Goal: Book appointment/travel/reservation

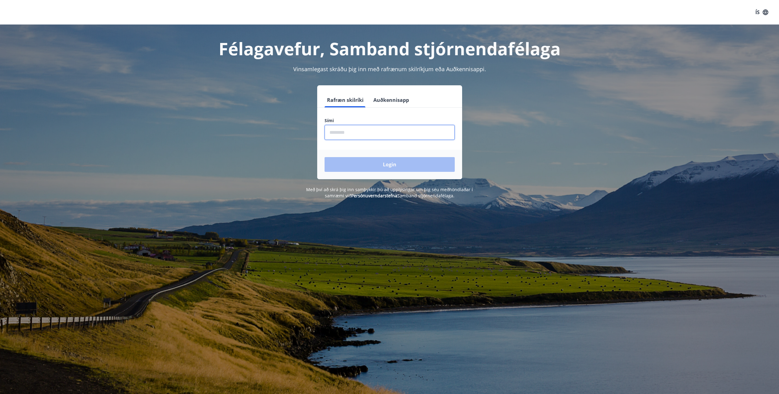
click at [368, 136] on input "phone" at bounding box center [389, 132] width 130 height 15
type input "********"
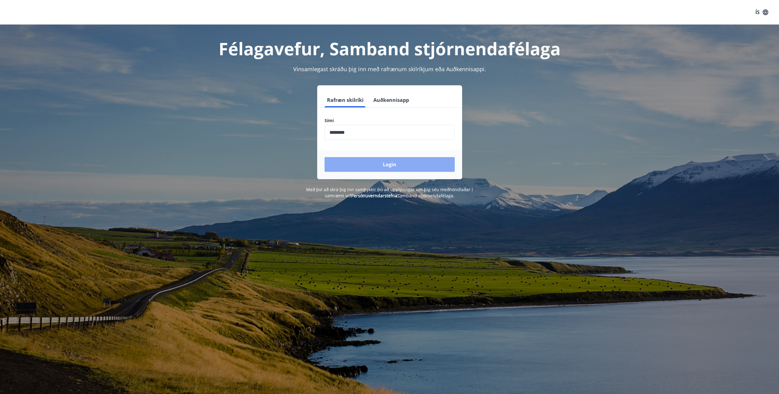
click at [378, 163] on button "Login" at bounding box center [389, 164] width 130 height 15
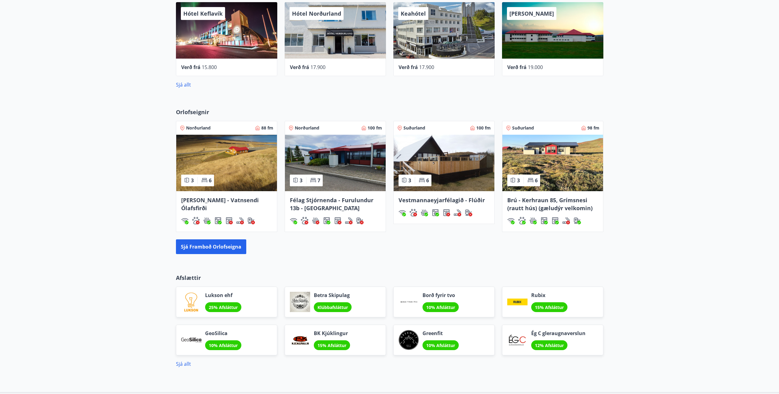
scroll to position [307, 0]
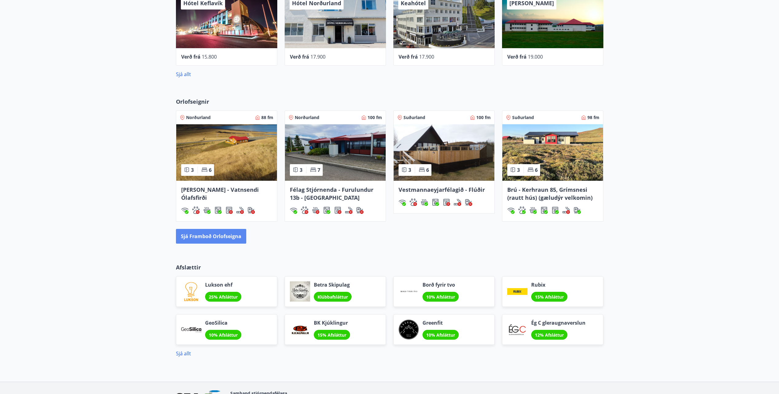
click at [225, 240] on button "Sjá framboð orlofseigna" at bounding box center [211, 236] width 70 height 15
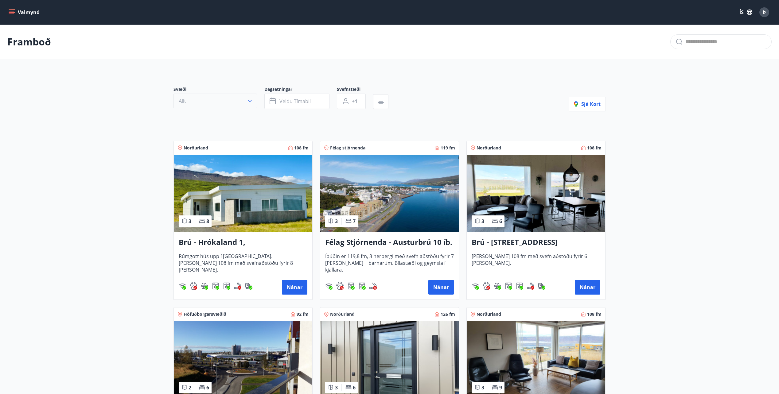
click at [249, 101] on icon "button" at bounding box center [250, 101] width 6 height 6
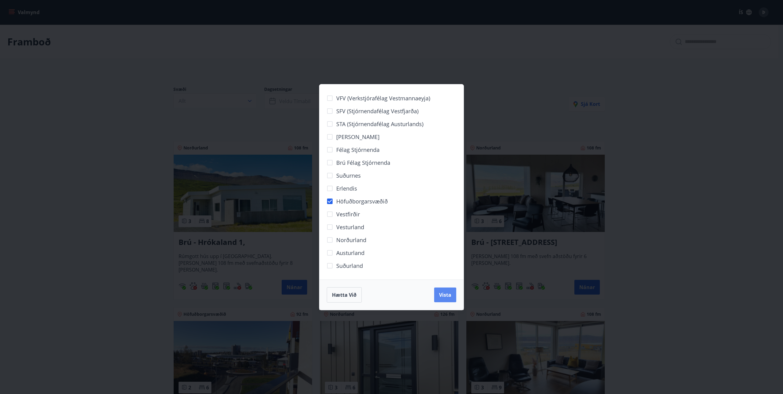
click at [444, 295] on span "Vista" at bounding box center [445, 295] width 12 height 7
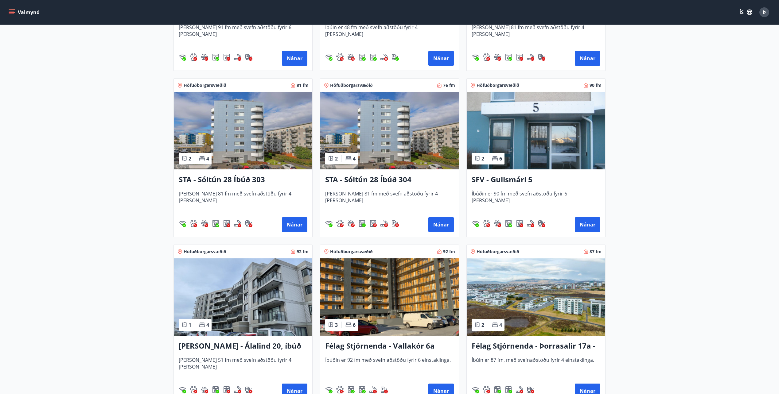
scroll to position [276, 0]
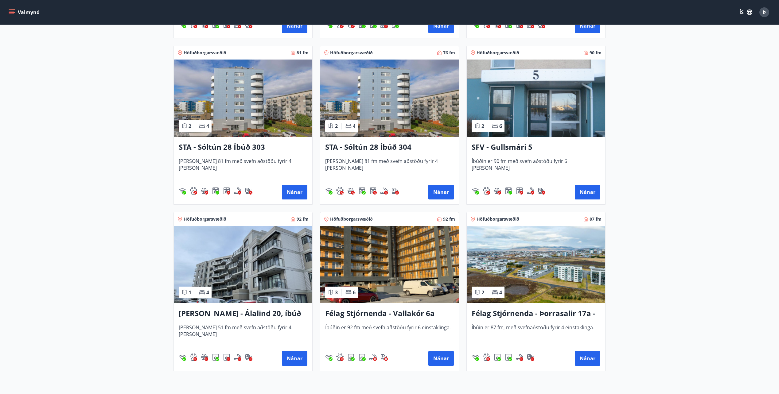
click at [413, 267] on img at bounding box center [389, 264] width 138 height 77
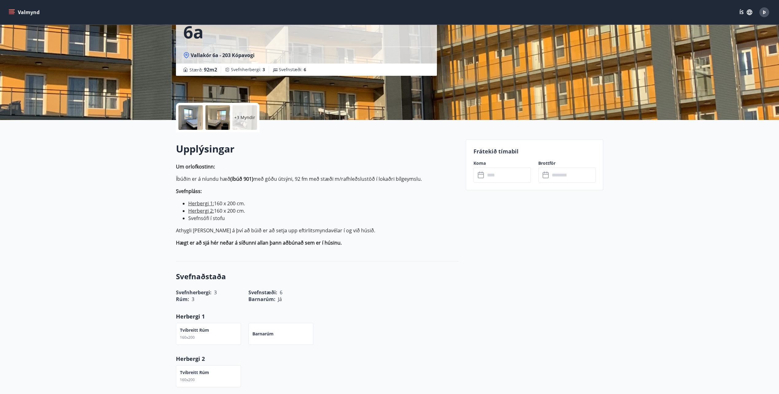
scroll to position [61, 0]
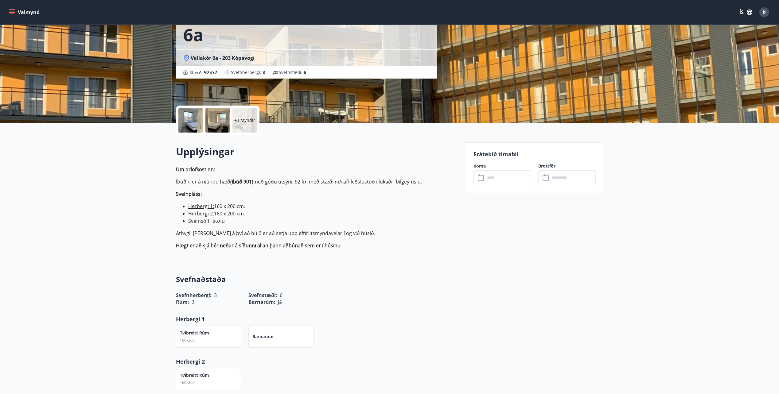
click at [189, 120] on div at bounding box center [190, 120] width 25 height 25
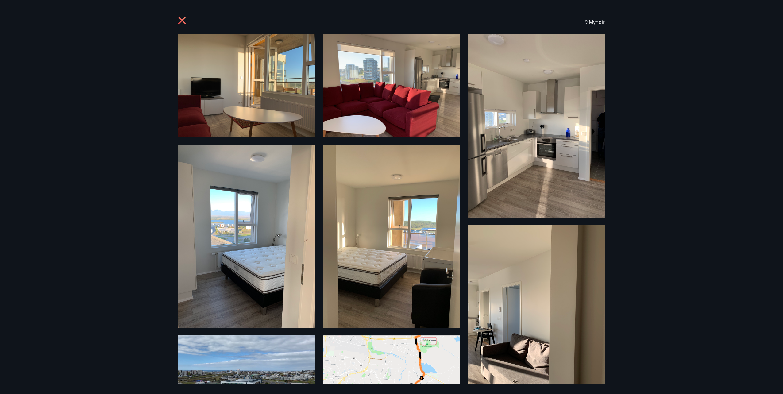
click at [288, 84] on img at bounding box center [246, 85] width 137 height 103
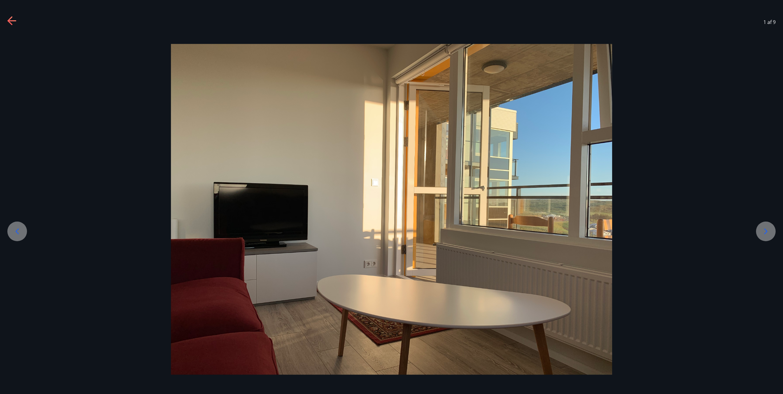
click at [769, 225] on div at bounding box center [766, 232] width 20 height 20
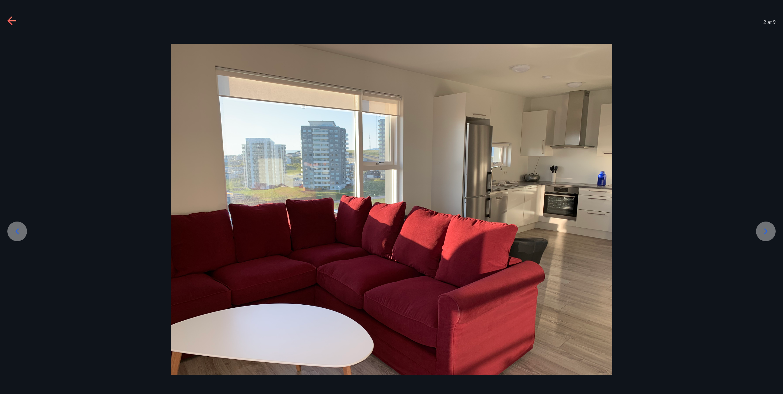
click at [769, 226] on div at bounding box center [766, 232] width 20 height 20
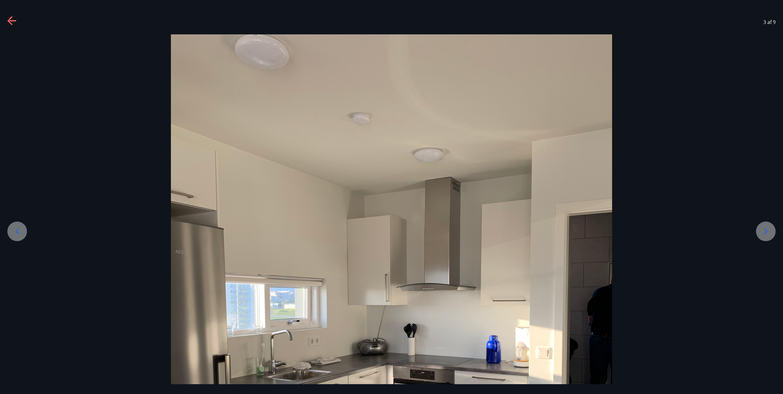
click at [769, 226] on div at bounding box center [766, 232] width 20 height 20
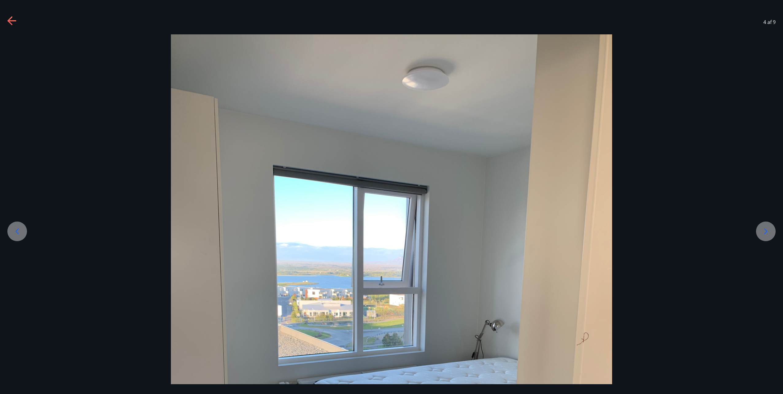
click at [769, 226] on div at bounding box center [766, 232] width 20 height 20
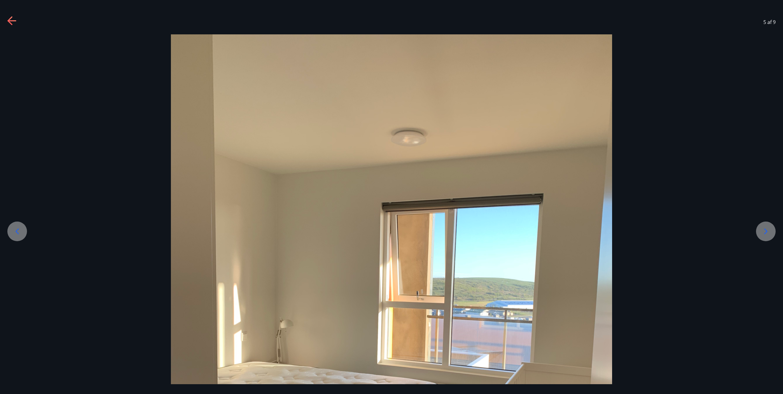
click at [769, 226] on div at bounding box center [766, 232] width 20 height 20
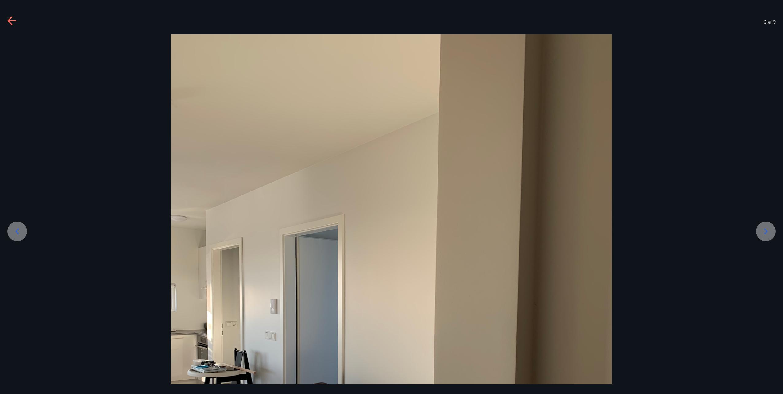
click at [769, 226] on div at bounding box center [766, 232] width 20 height 20
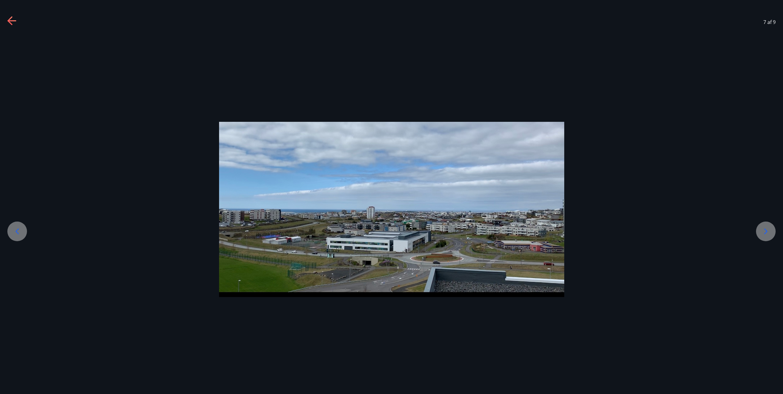
click at [769, 226] on div at bounding box center [766, 232] width 20 height 20
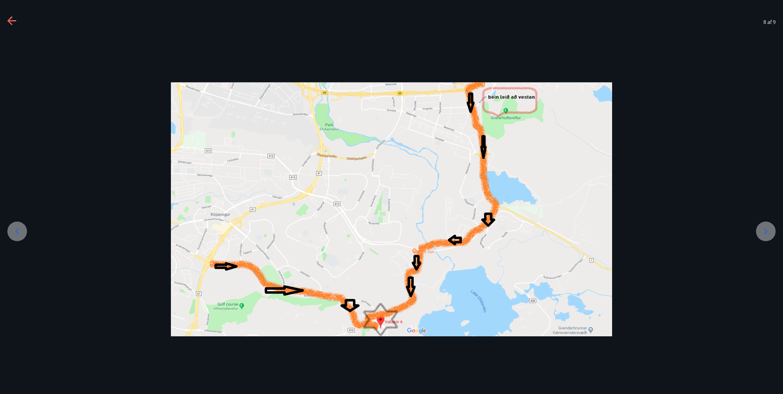
click at [769, 226] on div at bounding box center [766, 232] width 20 height 20
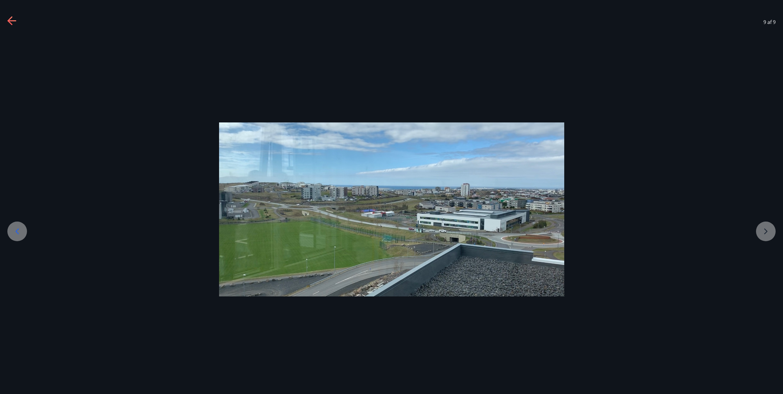
click at [769, 226] on div at bounding box center [391, 209] width 783 height 174
click at [9, 20] on icon at bounding box center [9, 20] width 5 height 9
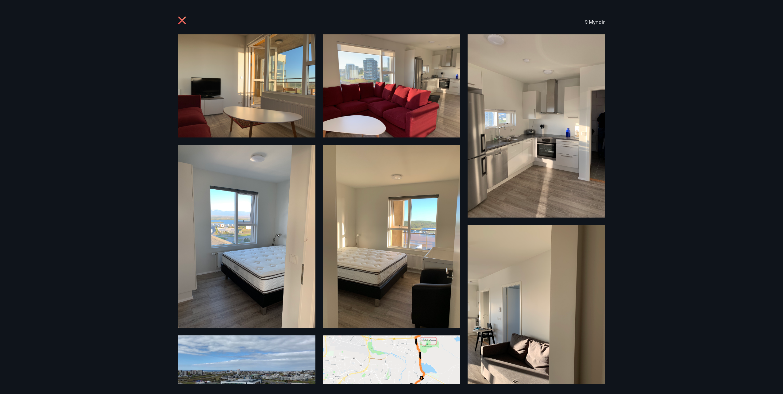
click at [180, 20] on icon at bounding box center [183, 21] width 10 height 10
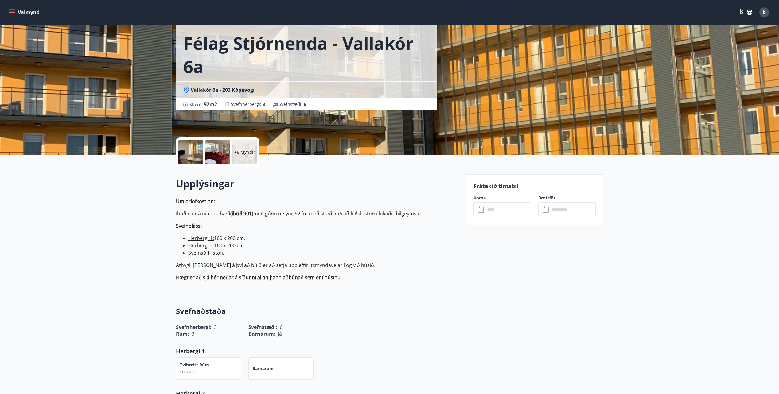
scroll to position [0, 0]
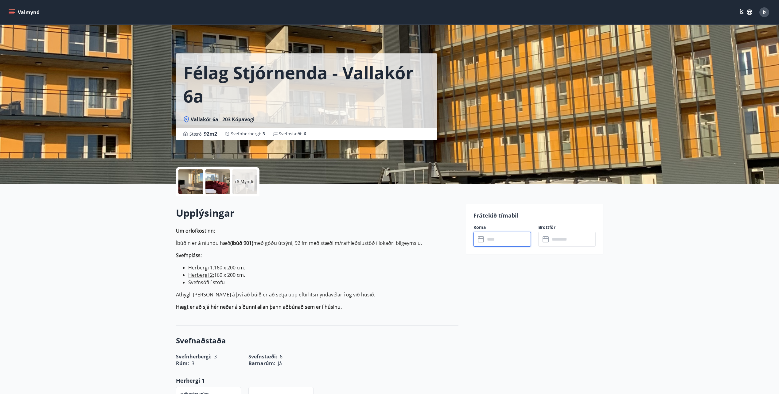
click at [503, 238] on input "text" at bounding box center [508, 239] width 46 height 15
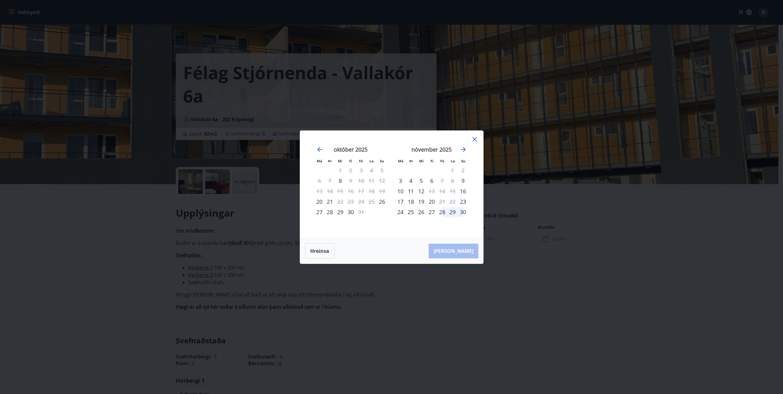
click at [476, 139] on icon at bounding box center [474, 139] width 7 height 7
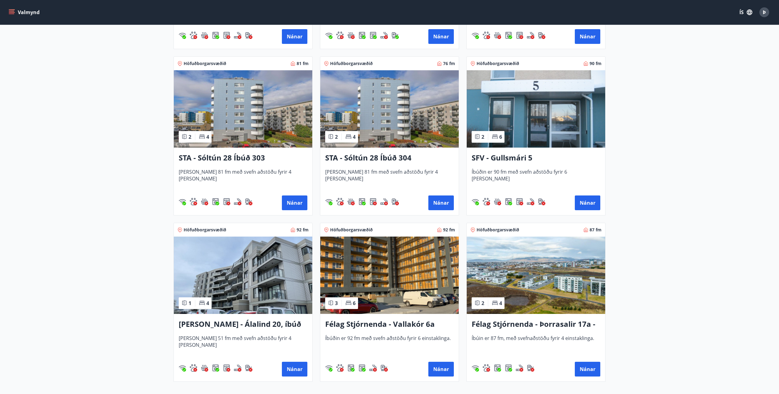
scroll to position [276, 0]
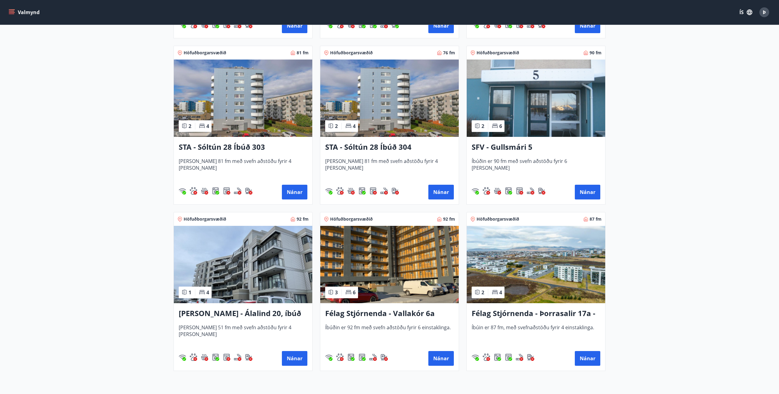
click at [557, 104] on img at bounding box center [535, 98] width 138 height 77
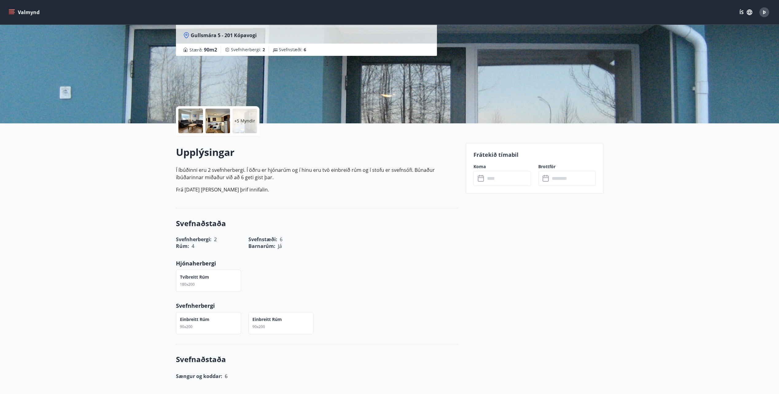
scroll to position [61, 0]
click at [501, 179] on input "text" at bounding box center [508, 177] width 46 height 15
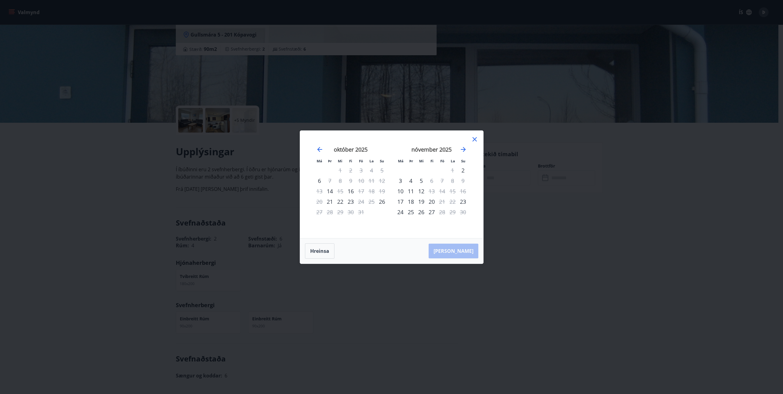
click at [473, 140] on icon at bounding box center [474, 139] width 7 height 7
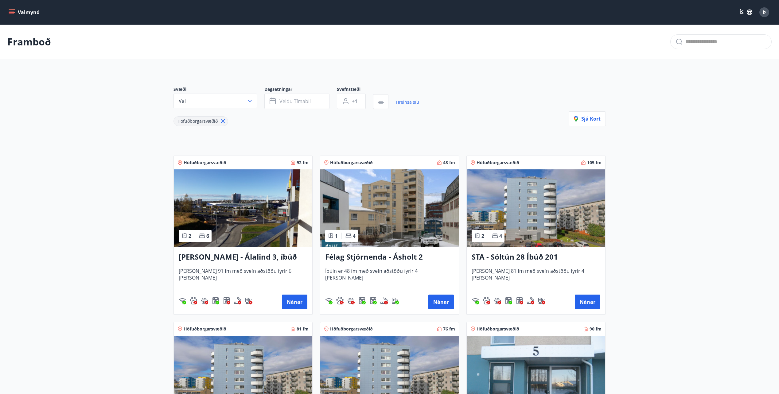
click at [252, 204] on img at bounding box center [243, 207] width 138 height 77
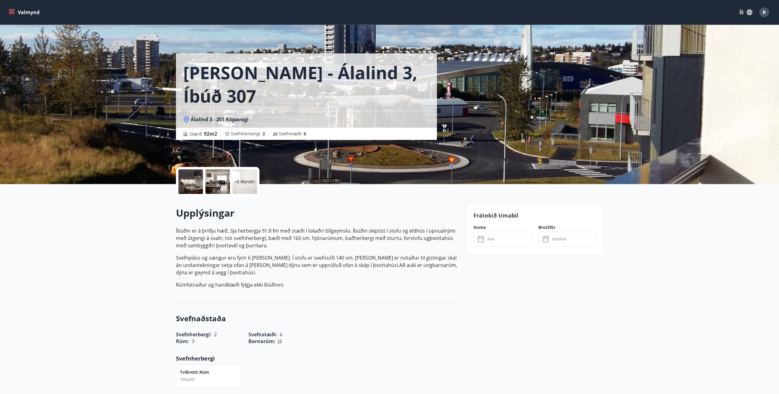
click at [502, 241] on input "text" at bounding box center [508, 239] width 46 height 15
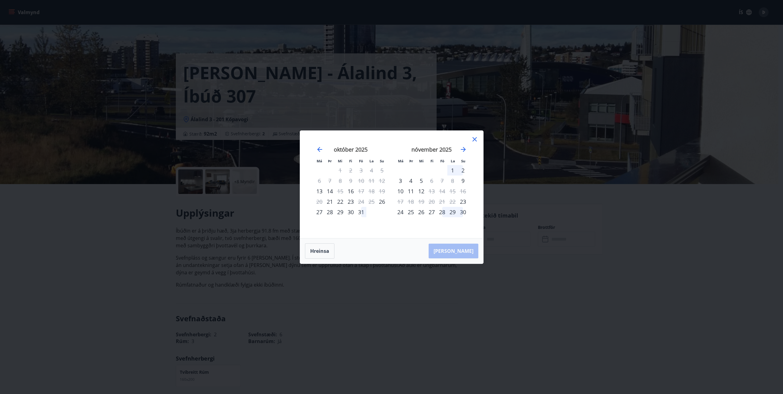
click at [476, 139] on icon at bounding box center [474, 139] width 7 height 7
